Goal: Task Accomplishment & Management: Manage account settings

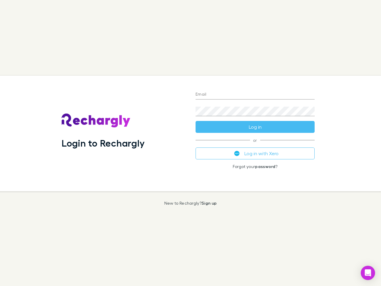
click at [190, 143] on div "Login to Rechargly" at bounding box center [124, 133] width 134 height 115
click at [255, 95] on input "Email" at bounding box center [254, 95] width 119 height 10
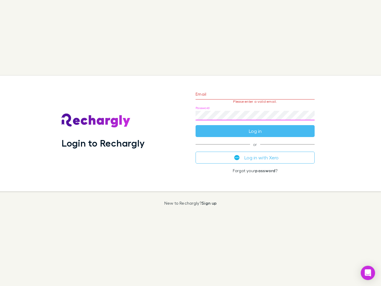
click at [255, 127] on form "Email Please enter a valid email. Password Log in" at bounding box center [254, 111] width 119 height 52
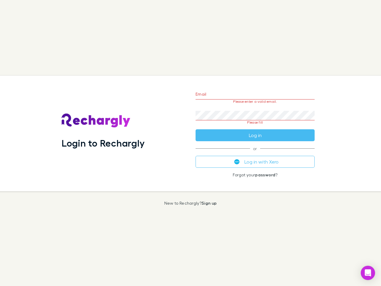
click at [255, 153] on div "Email Please enter a valid email. Password Please fill Log in or Log in with Xe…" at bounding box center [255, 133] width 129 height 115
click at [368, 273] on icon "Open Intercom Messenger" at bounding box center [368, 272] width 6 height 7
